Goal: Information Seeking & Learning: Learn about a topic

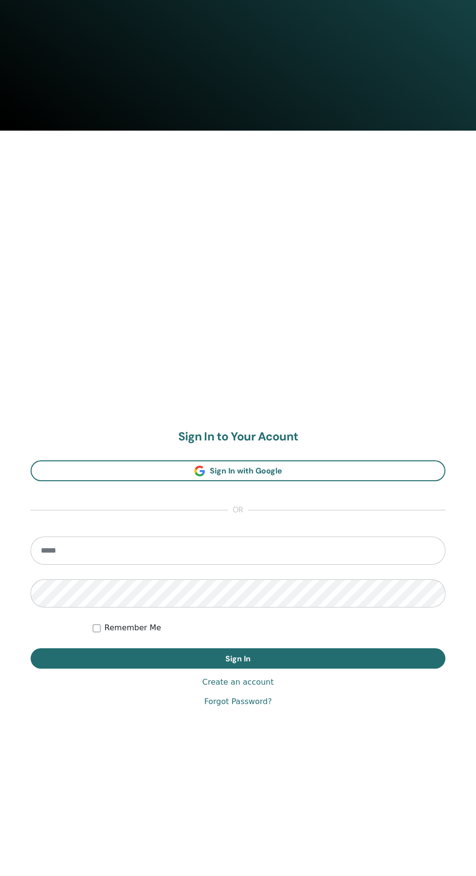
scroll to position [802, 0]
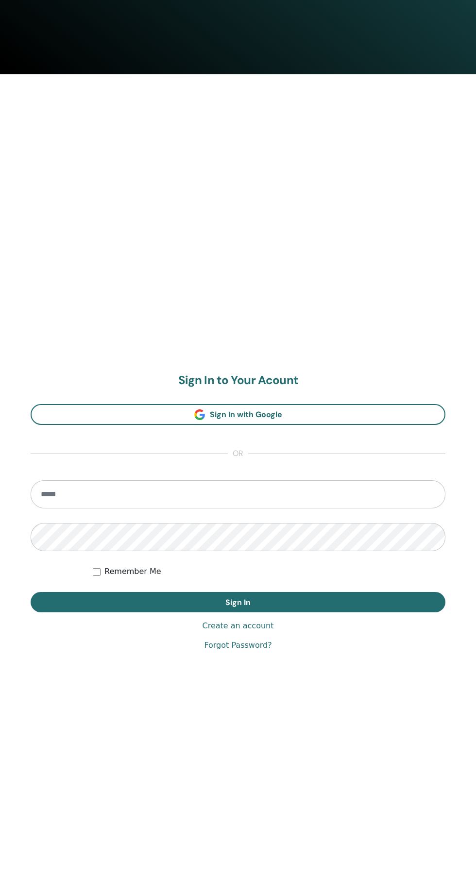
click at [340, 491] on input "email" at bounding box center [238, 494] width 415 height 28
type input "**********"
click at [31, 592] on button "Sign In" at bounding box center [238, 602] width 415 height 20
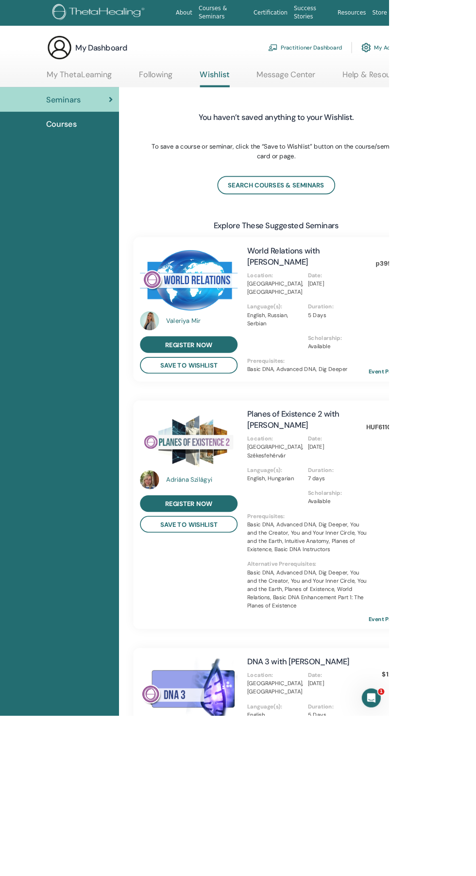
click at [113, 92] on link "My ThetaLearning" at bounding box center [97, 94] width 80 height 19
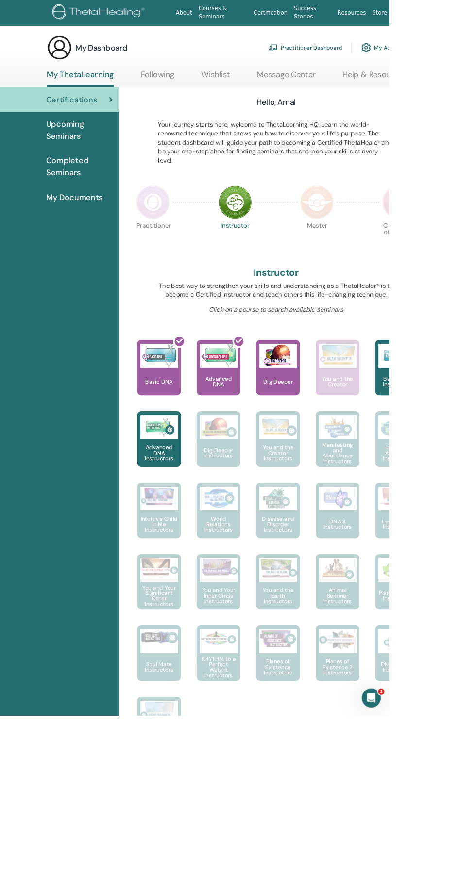
click at [340, 448] on img at bounding box center [341, 435] width 46 height 29
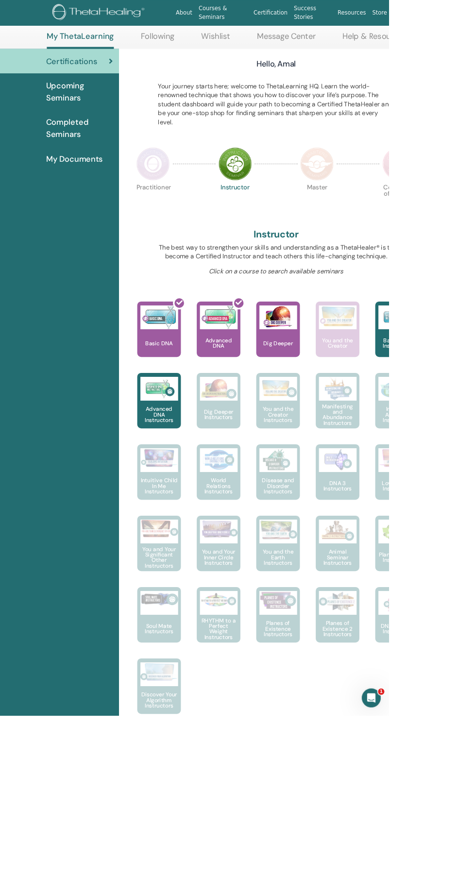
scroll to position [157, 0]
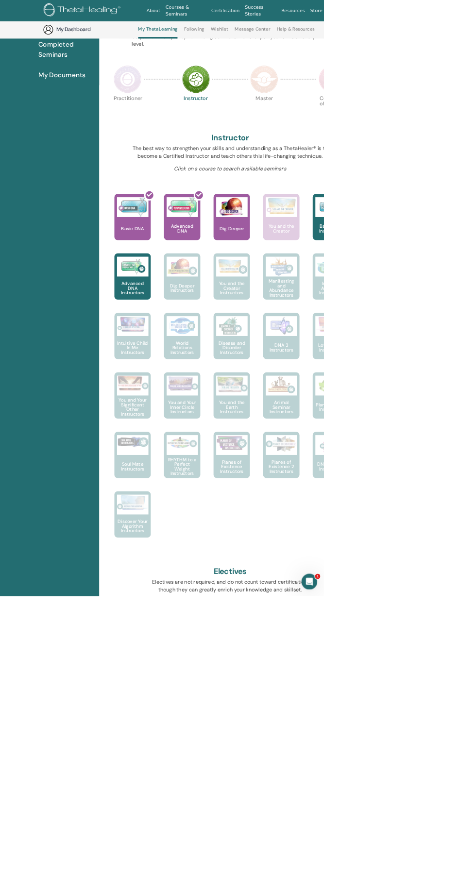
click at [354, 328] on div "Dig Deeper" at bounding box center [340, 319] width 53 height 68
